Goal: Find specific page/section: Find specific page/section

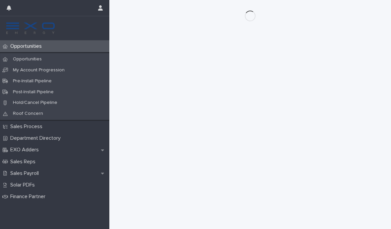
click at [20, 45] on p "Opportunities" at bounding box center [27, 46] width 39 height 6
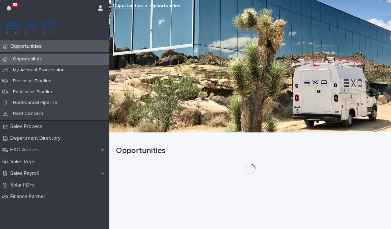
click at [25, 47] on p "Opportunities" at bounding box center [27, 46] width 39 height 6
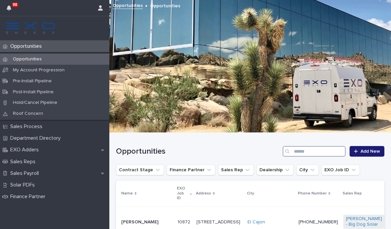
click at [302, 152] on input "Search" at bounding box center [314, 151] width 63 height 11
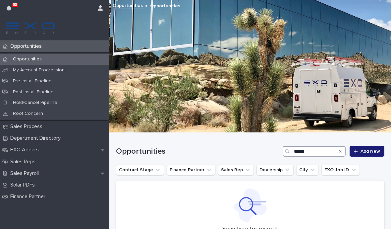
type input "******"
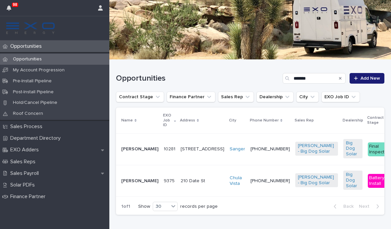
scroll to position [73, 0]
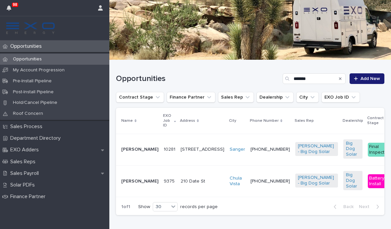
click at [18, 170] on p "Sales Payroll" at bounding box center [26, 173] width 36 height 6
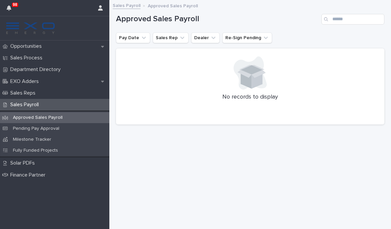
click at [23, 128] on p "Pending Pay Approval" at bounding box center [36, 129] width 57 height 6
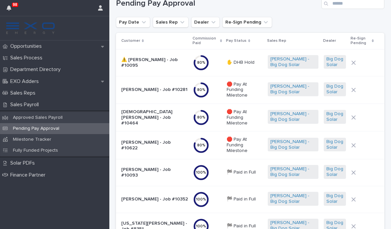
scroll to position [16, 0]
